Goal: Check status

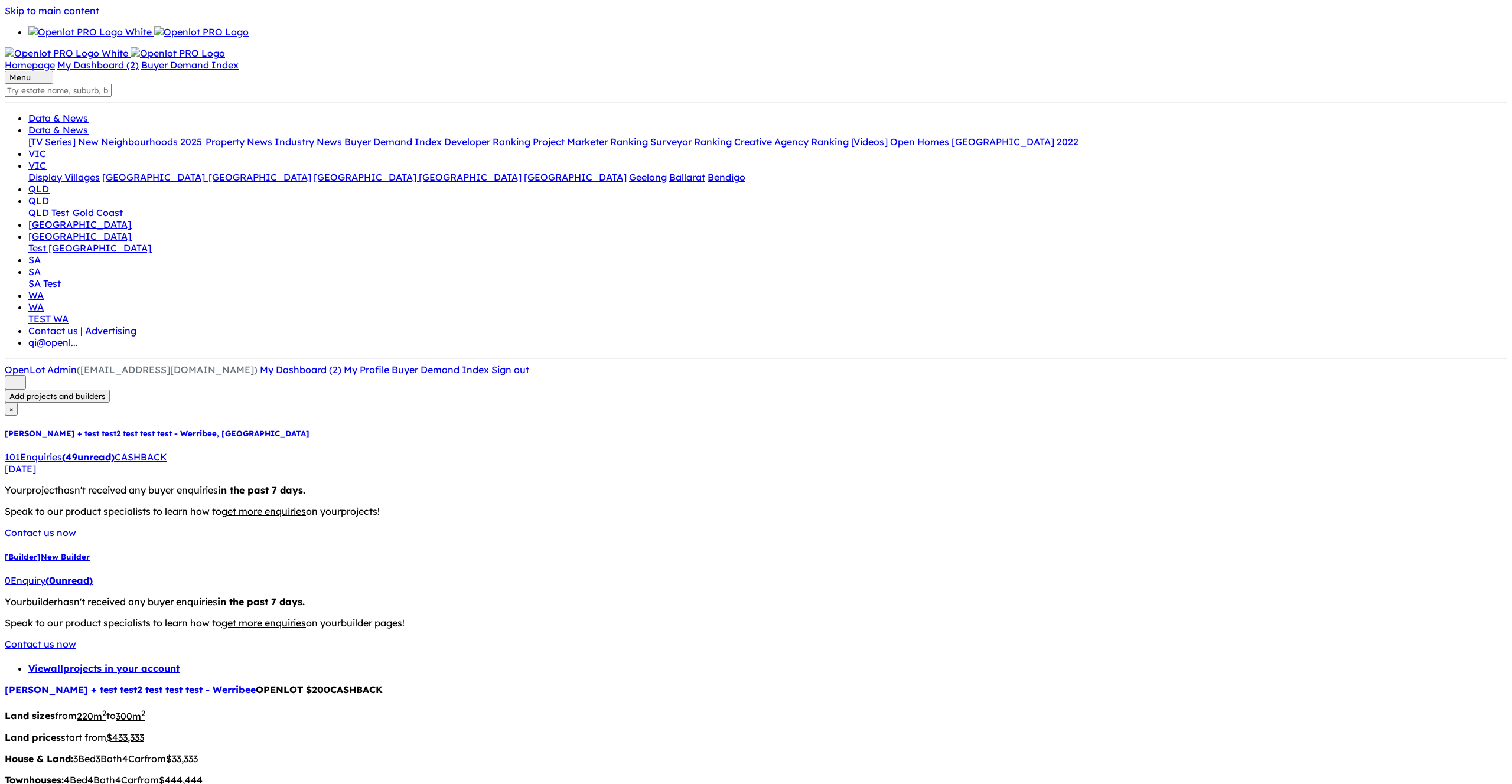
drag, startPoint x: 1051, startPoint y: 109, endPoint x: 1067, endPoint y: 171, distance: 64.0
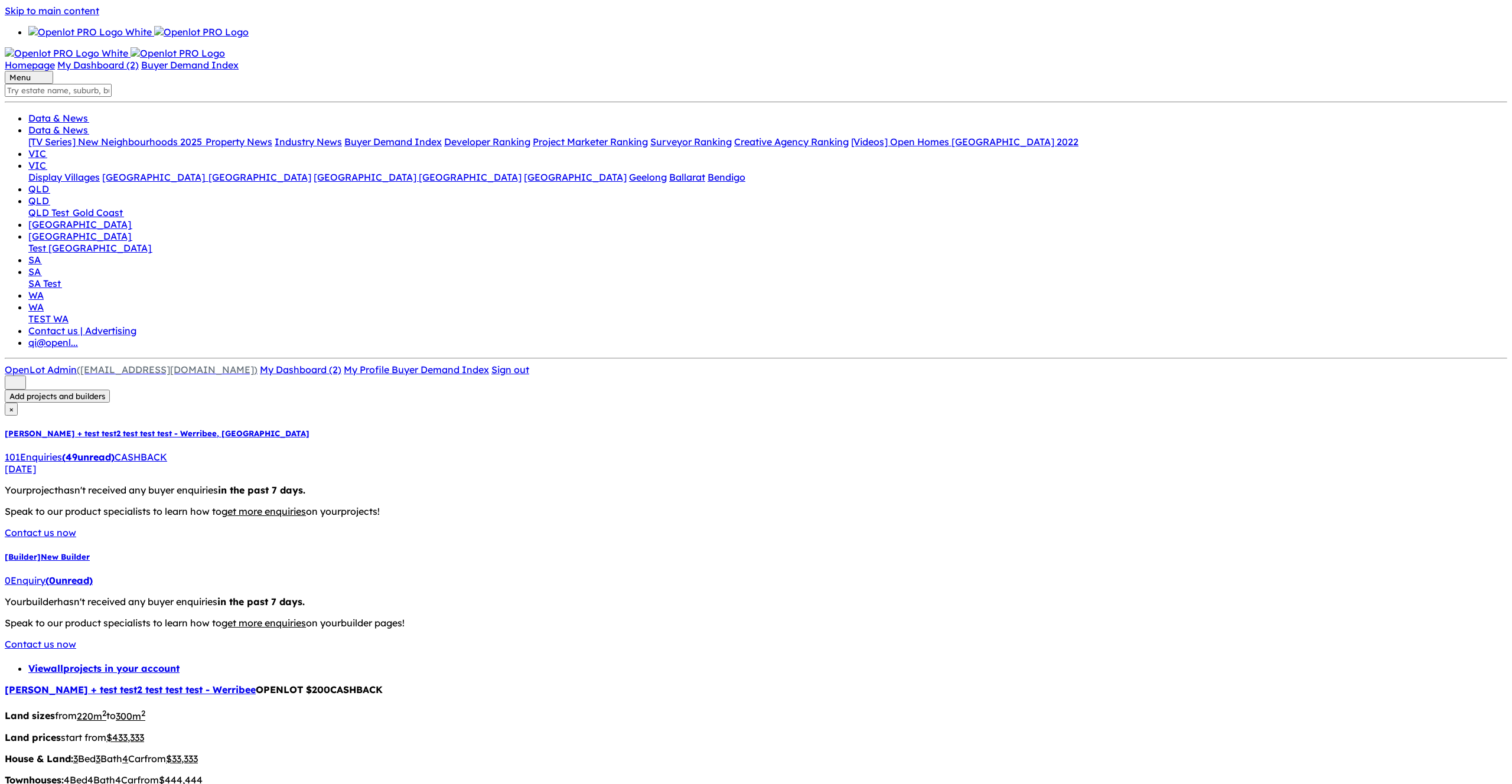
click at [106, 575] on div "0 Enquir y ( 0 unread)" at bounding box center [756, 580] width 1502 height 12
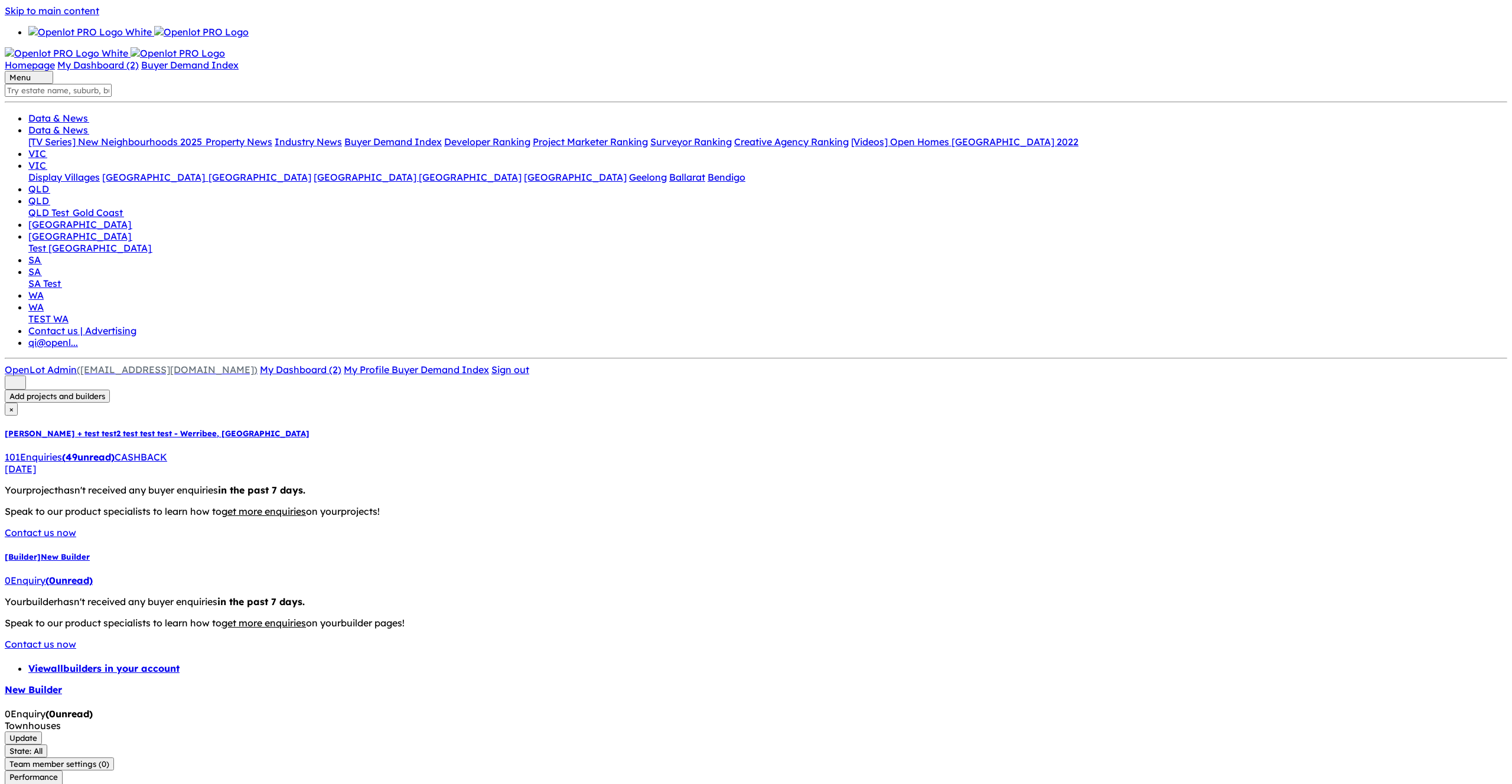
click at [67, 35] on button "VIC" at bounding box center [55, 29] width 24 height 13
